Goal: Navigation & Orientation: Understand site structure

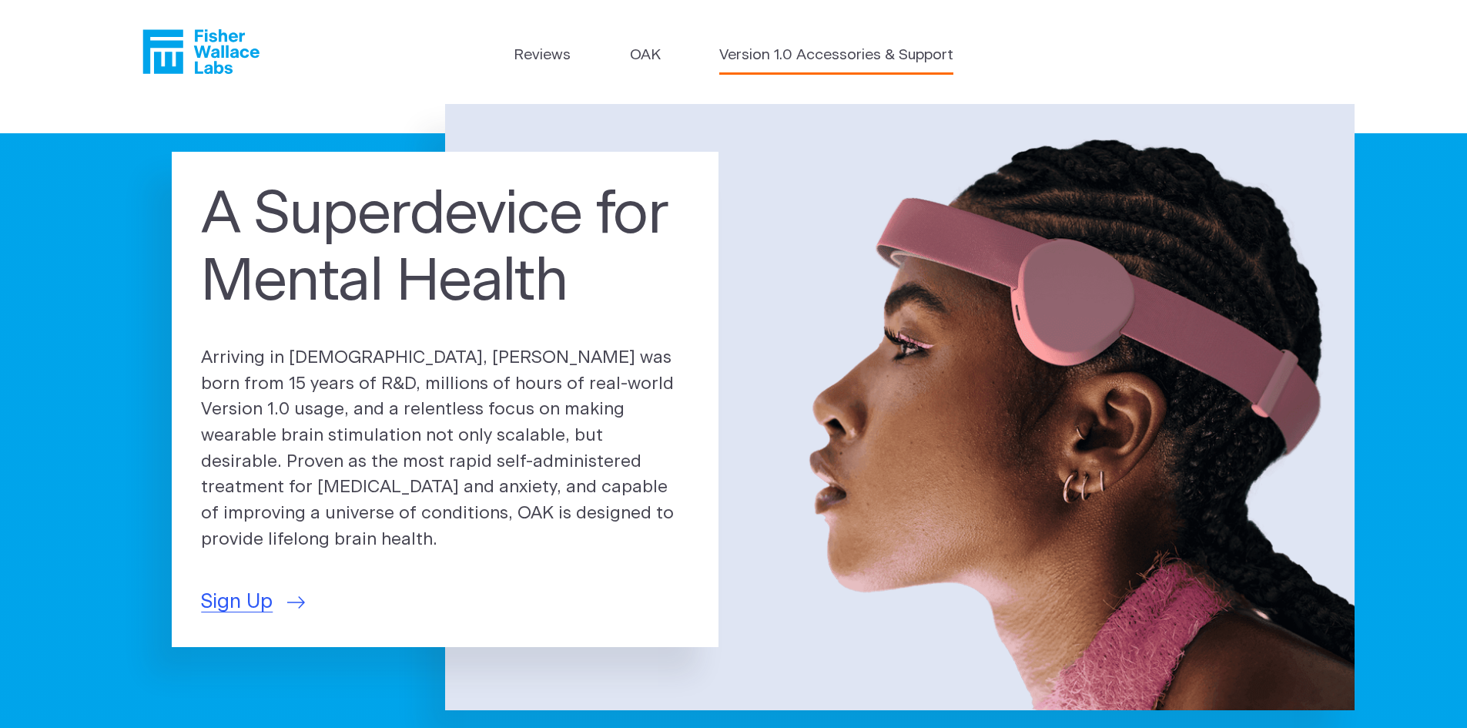
click at [752, 52] on link "Version 1.0 Accessories & Support" at bounding box center [836, 56] width 234 height 22
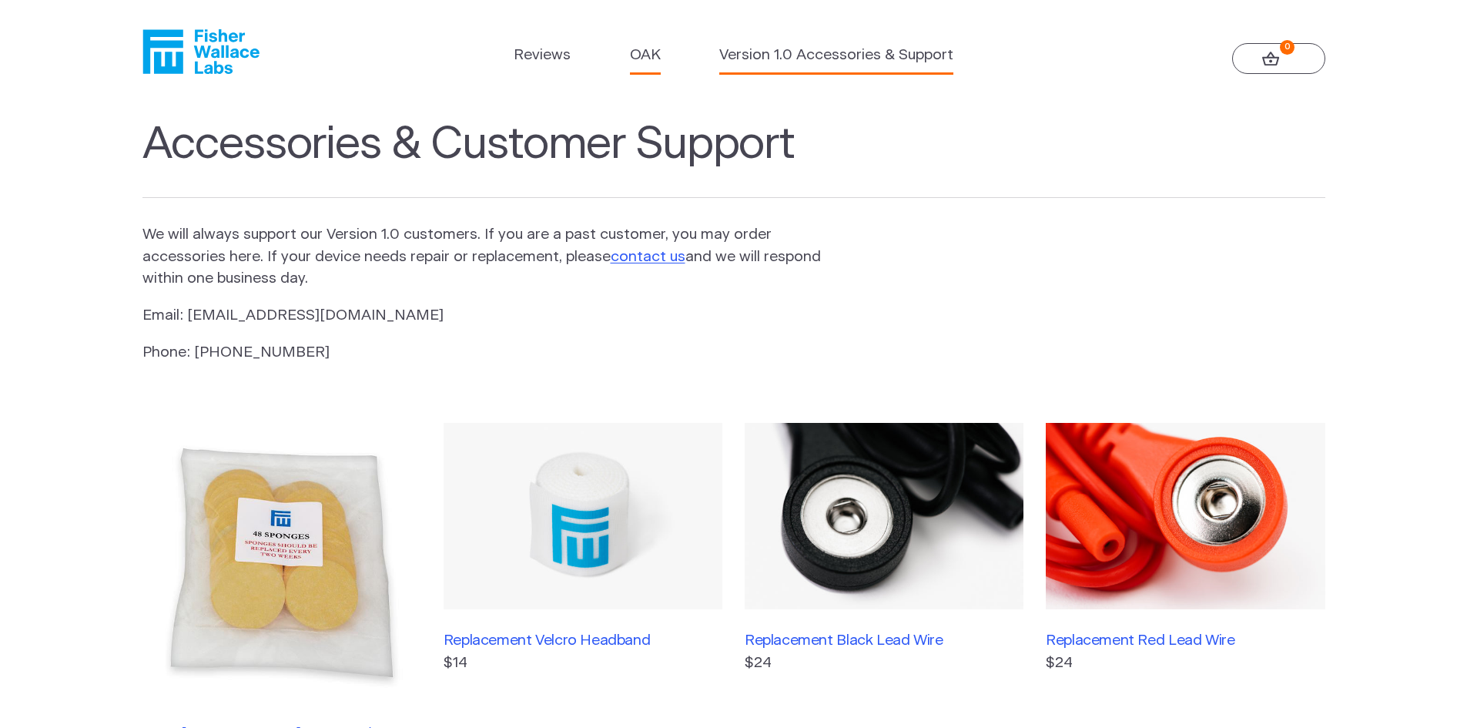
click at [647, 49] on link "OAK" at bounding box center [645, 56] width 31 height 22
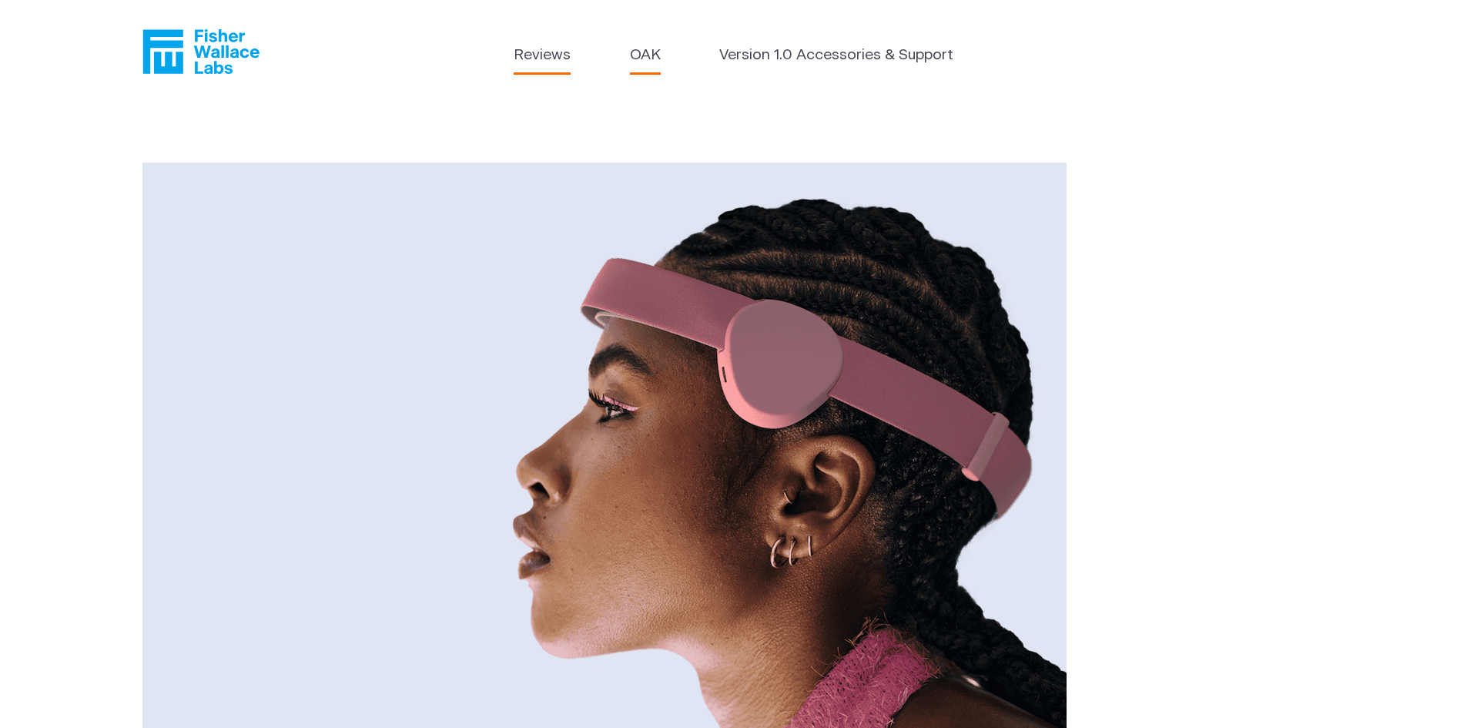
click at [561, 54] on link "Reviews" at bounding box center [542, 56] width 57 height 22
